Goal: Information Seeking & Learning: Learn about a topic

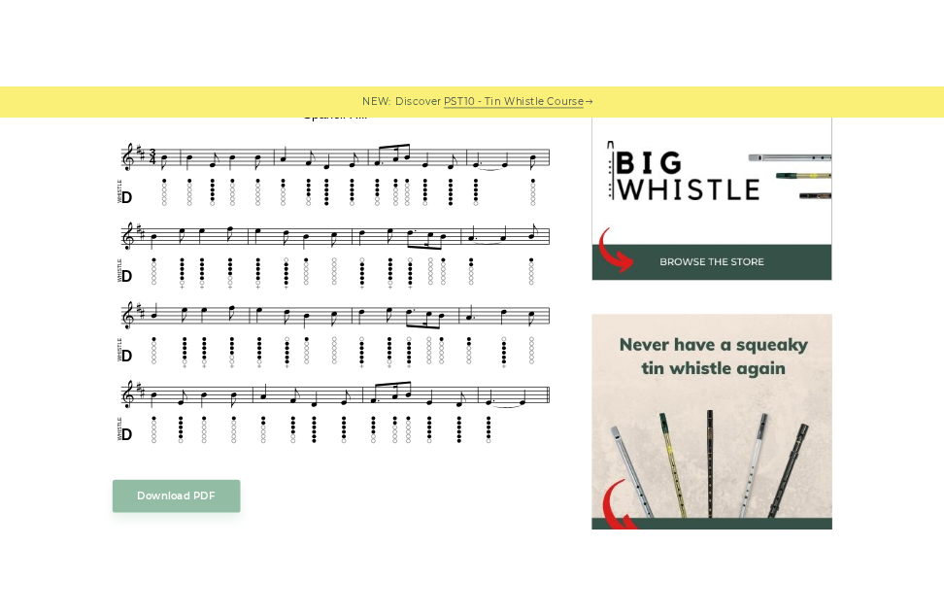
scroll to position [620, 0]
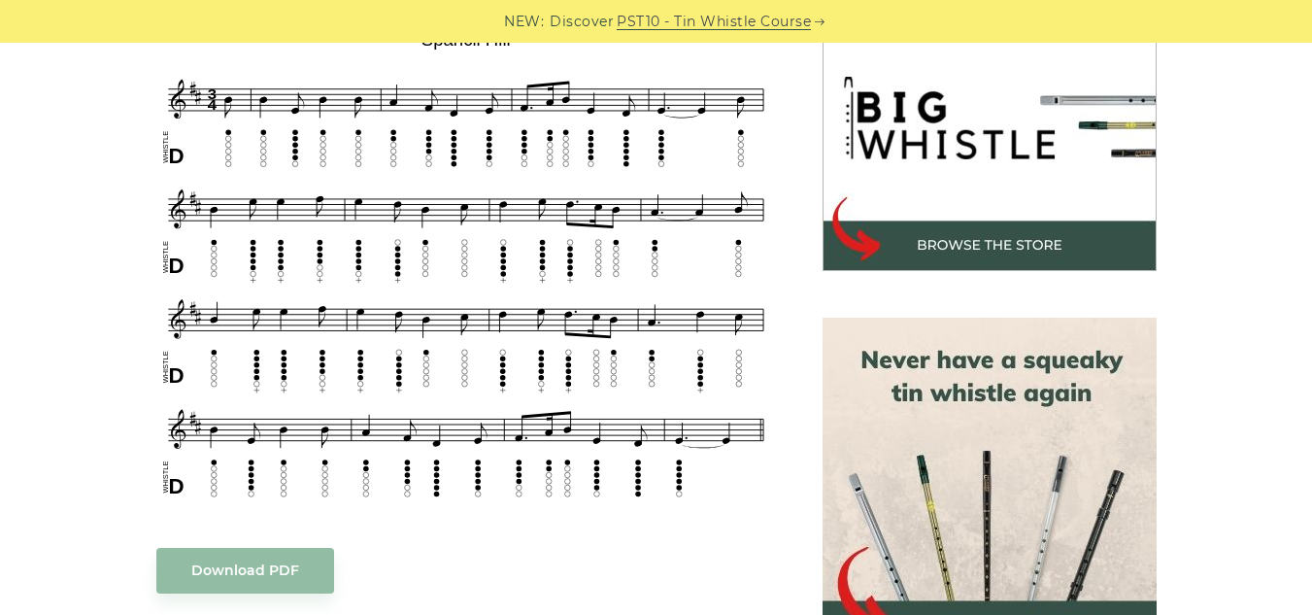
click at [0, 320] on div "Sheet music notes and tab to play Spancil Hill on a tin whistle (penny whistle)…" at bounding box center [656, 587] width 1312 height 1300
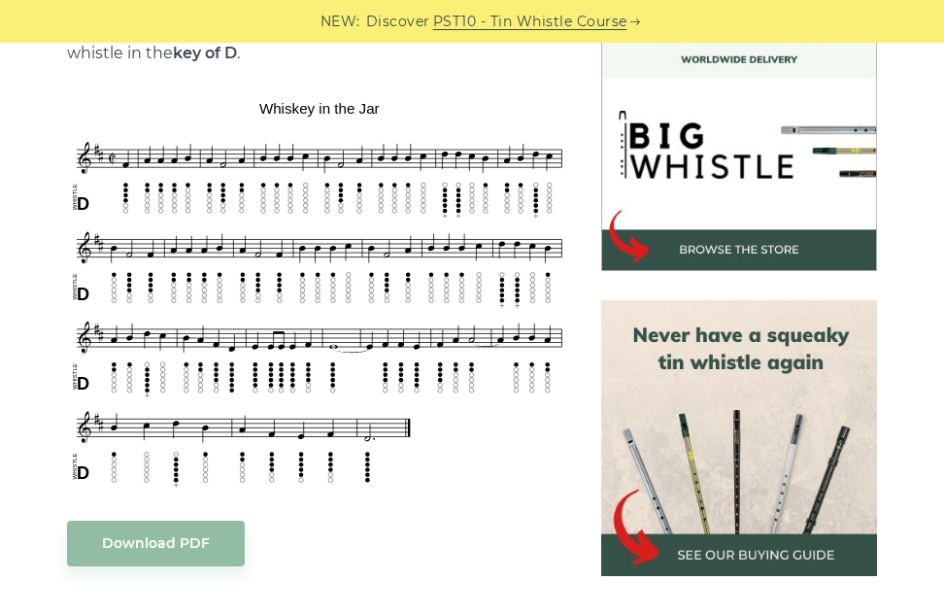
scroll to position [560, 0]
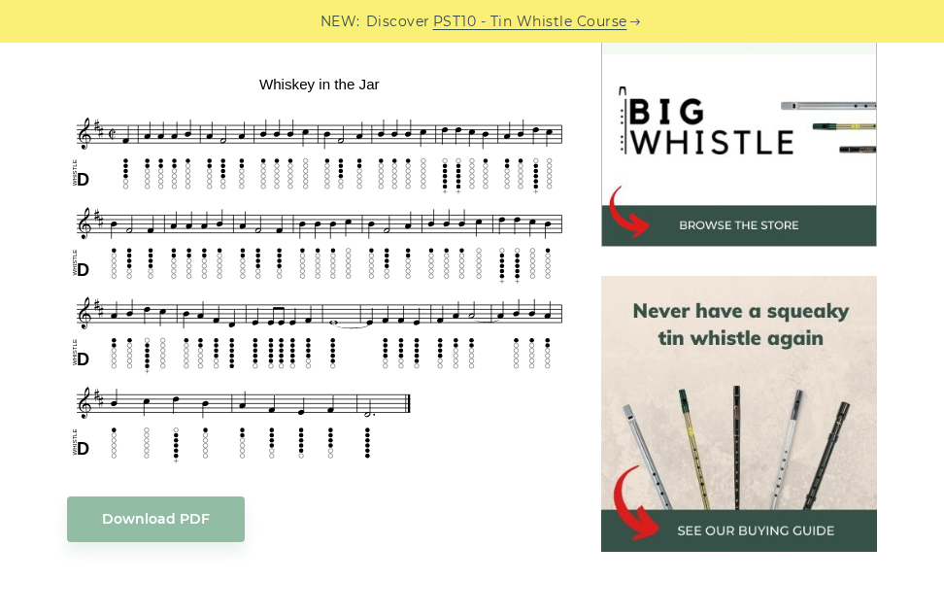
scroll to position [581, 0]
